Goal: Information Seeking & Learning: Learn about a topic

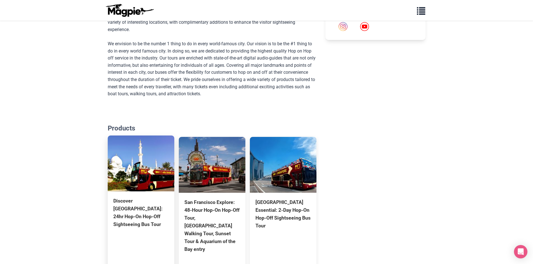
scroll to position [280, 0]
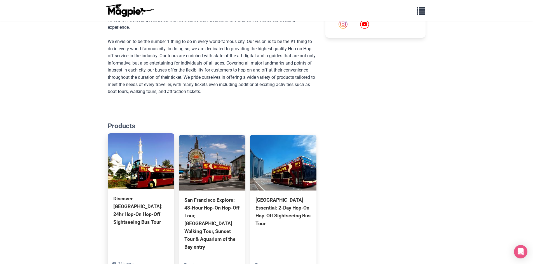
click at [142, 133] on img at bounding box center [141, 161] width 67 height 56
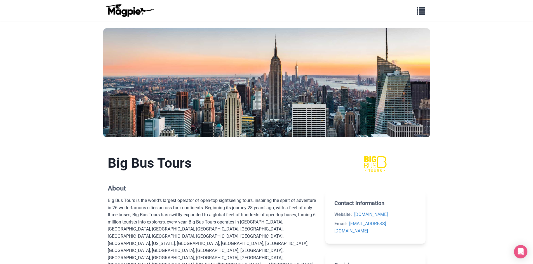
scroll to position [0, 0]
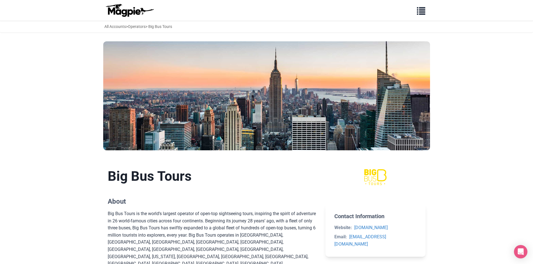
click at [377, 178] on img at bounding box center [376, 177] width 54 height 18
click at [420, 11] on span "button" at bounding box center [421, 10] width 8 height 8
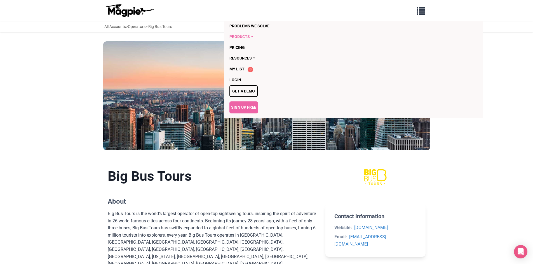
click at [244, 36] on link "Products" at bounding box center [320, 36] width 183 height 11
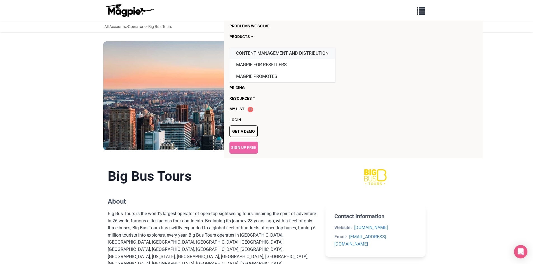
click at [269, 53] on link "Content Management and Distribution" at bounding box center [282, 54] width 106 height 12
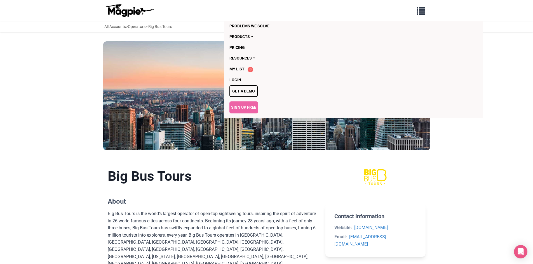
click at [236, 142] on img at bounding box center [266, 95] width 327 height 109
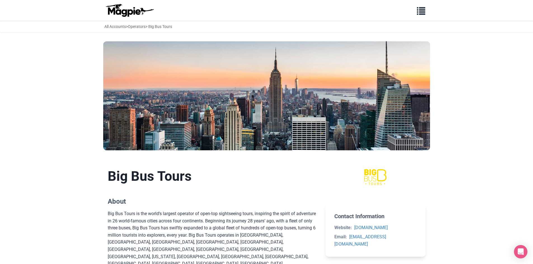
click at [387, 174] on img at bounding box center [376, 177] width 54 height 18
click at [384, 174] on img at bounding box center [376, 177] width 54 height 18
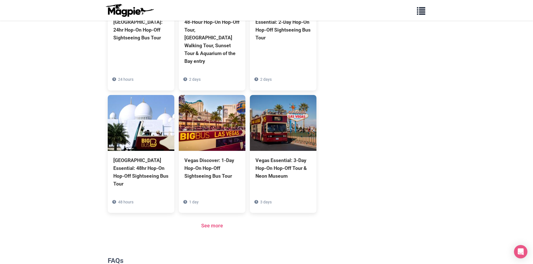
scroll to position [475, 0]
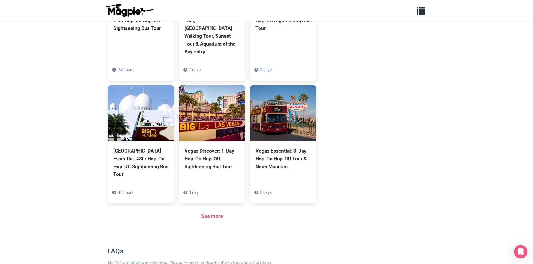
click at [217, 213] on link "See more" at bounding box center [212, 216] width 22 height 6
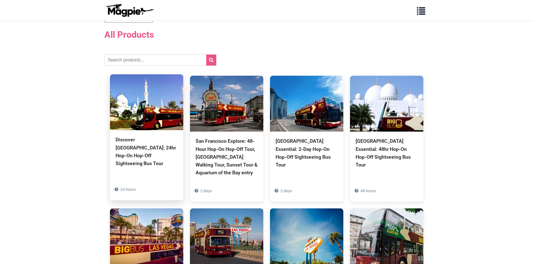
scroll to position [28, 0]
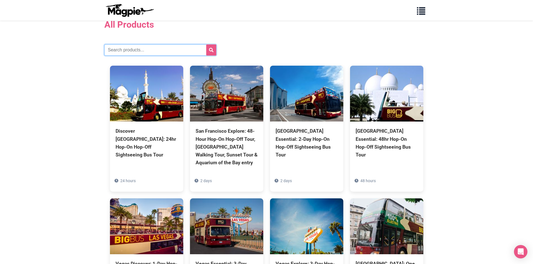
click at [145, 50] on input "text" at bounding box center [160, 49] width 112 height 11
type input "[GEOGRAPHIC_DATA]"
click at [208, 50] on button "submit" at bounding box center [211, 49] width 10 height 11
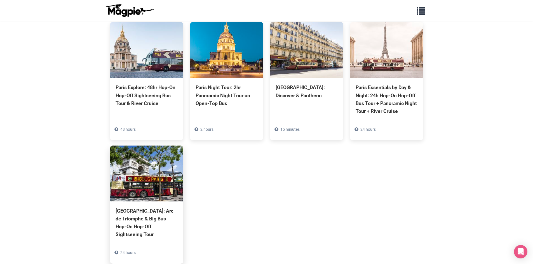
scroll to position [84, 0]
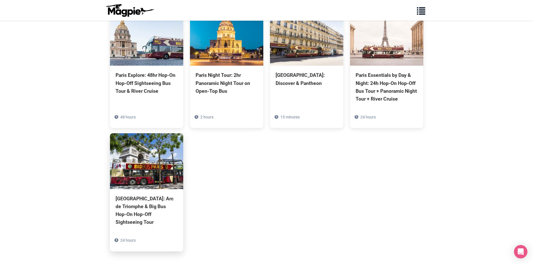
click at [160, 181] on img at bounding box center [146, 161] width 73 height 56
click at [148, 174] on img at bounding box center [146, 161] width 73 height 56
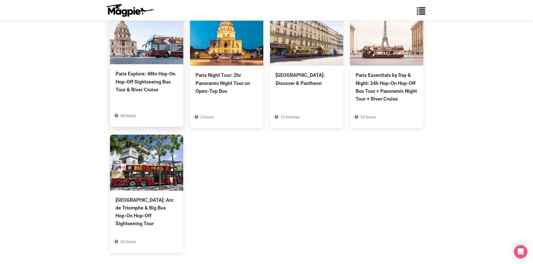
click at [157, 54] on img at bounding box center [146, 36] width 73 height 56
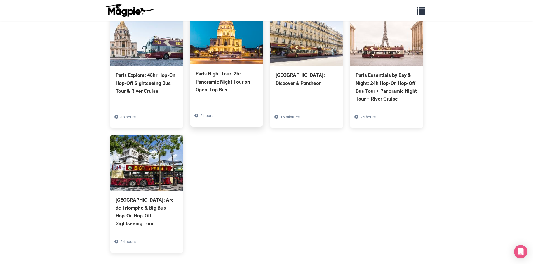
click at [251, 48] on img at bounding box center [226, 36] width 73 height 56
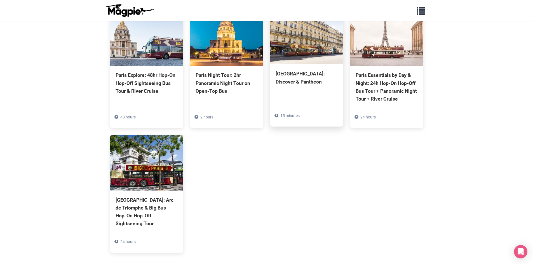
click at [318, 58] on img at bounding box center [306, 36] width 73 height 56
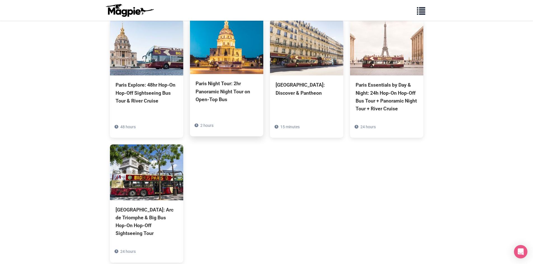
scroll to position [0, 0]
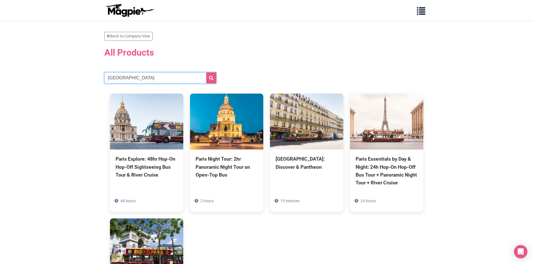
click at [161, 79] on input "[GEOGRAPHIC_DATA]" at bounding box center [160, 77] width 112 height 11
type input "p"
type input "roma"
click at [206, 72] on button "submit" at bounding box center [211, 77] width 10 height 11
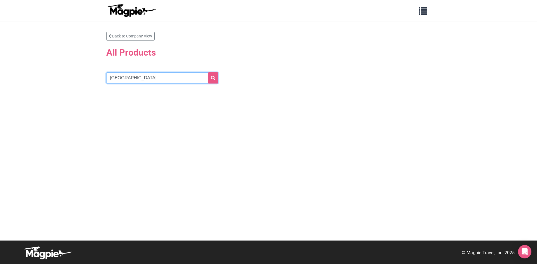
click at [145, 77] on input "roma" at bounding box center [162, 77] width 112 height 11
type input "rome"
click at [208, 72] on button "submit" at bounding box center [213, 77] width 10 height 11
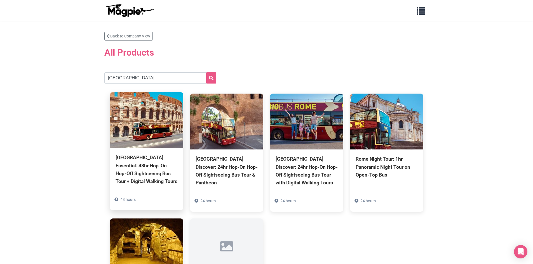
click at [157, 128] on img at bounding box center [146, 120] width 73 height 56
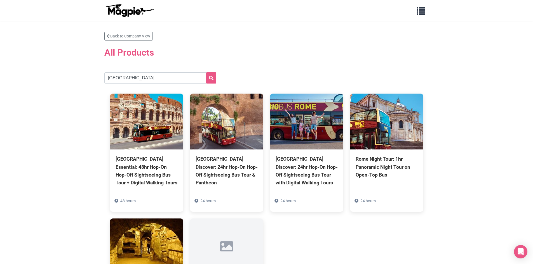
click at [124, 85] on section "Back to Company View All Products [GEOGRAPHIC_DATA] [GEOGRAPHIC_DATA] Essential…" at bounding box center [266, 187] width 324 height 311
click at [126, 79] on input "[GEOGRAPHIC_DATA]" at bounding box center [160, 77] width 112 height 11
type input "r"
type input "[US_STATE]"
click at [206, 72] on button "submit" at bounding box center [211, 77] width 10 height 11
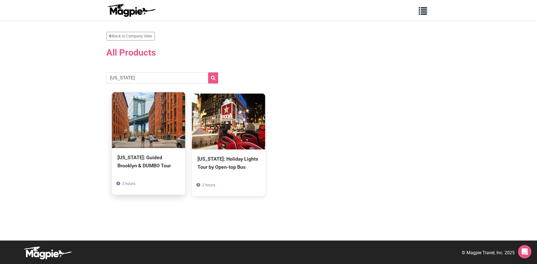
click at [163, 133] on img at bounding box center [148, 120] width 73 height 56
